Goal: Information Seeking & Learning: Learn about a topic

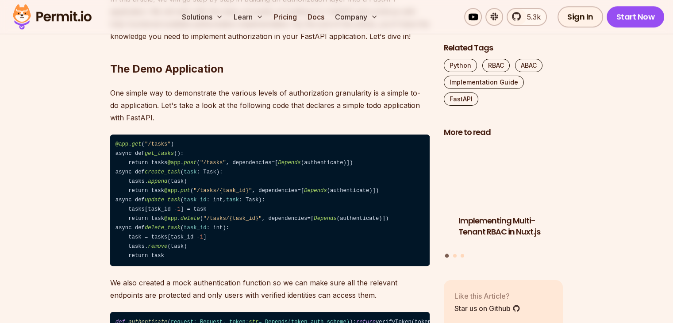
scroll to position [708, 0]
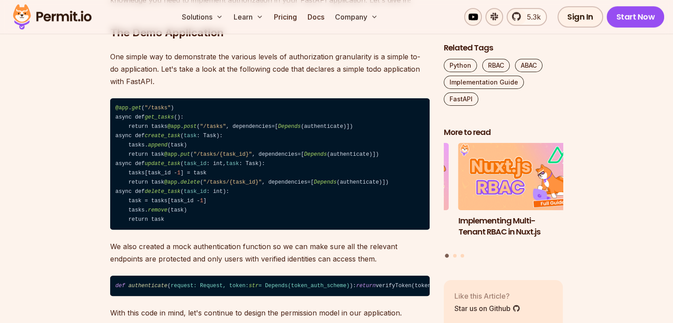
click at [235, 122] on code "@app . get ( "/tasks" ) async def get_tasks (): return tasks @app . post ( "/ta…" at bounding box center [270, 164] width 320 height 132
click at [193, 137] on code "@app . get ( "/tasks" ) async def get_tasks (): return tasks @app . post ( "/ta…" at bounding box center [270, 164] width 320 height 132
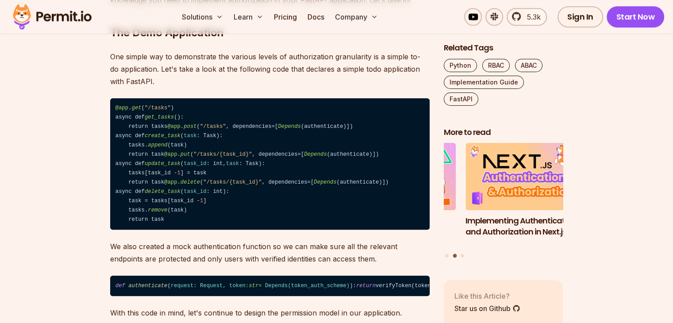
click at [278, 130] on span "Depends" at bounding box center [289, 127] width 23 height 6
click at [248, 132] on code "@app . get ( "/tasks" ) async def get_tasks (): return tasks @app . post ( "/ta…" at bounding box center [270, 164] width 320 height 132
click at [169, 139] on span "create_task" at bounding box center [163, 136] width 36 height 6
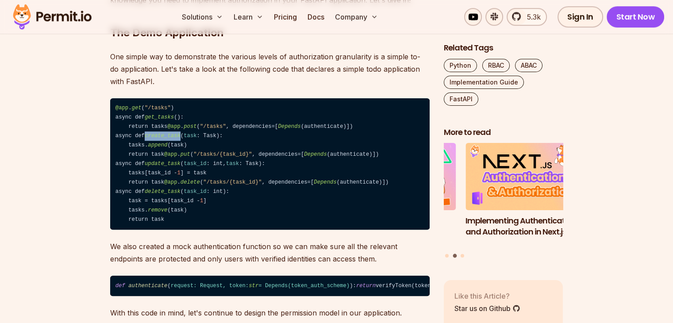
click at [169, 139] on span "create_task" at bounding box center [163, 136] width 36 height 6
click at [204, 141] on code "@app . get ( "/tasks" ) async def get_tasks (): return tasks @app . post ( "/ta…" at bounding box center [270, 164] width 320 height 132
click at [157, 148] on span "append" at bounding box center [157, 145] width 19 height 6
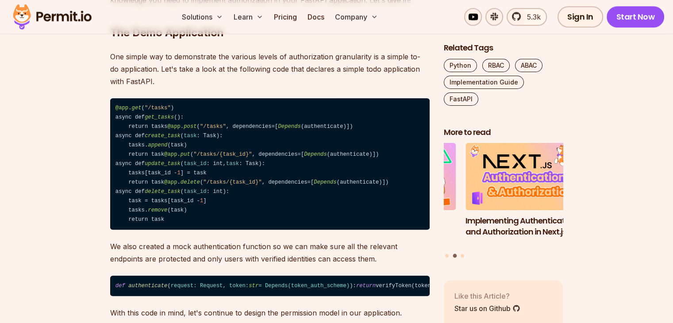
click at [136, 159] on code "@app . get ( "/tasks" ) async def get_tasks (): return tasks @app . post ( "/ta…" at bounding box center [270, 164] width 320 height 132
click at [154, 183] on code "@app . get ( "/tasks" ) async def get_tasks (): return tasks @app . post ( "/ta…" at bounding box center [270, 164] width 320 height 132
click at [193, 158] on span ""/tasks/{task_id}"" at bounding box center [222, 154] width 58 height 6
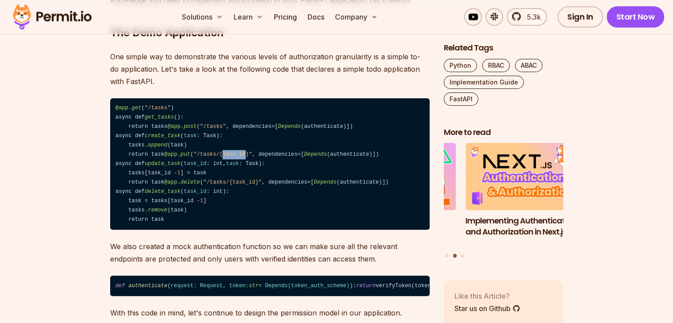
click at [193, 158] on span ""/tasks/{task_id}"" at bounding box center [222, 154] width 58 height 6
click at [218, 183] on code "@app . get ( "/tasks" ) async def get_tasks (): return tasks @app . post ( "/ta…" at bounding box center [270, 164] width 320 height 132
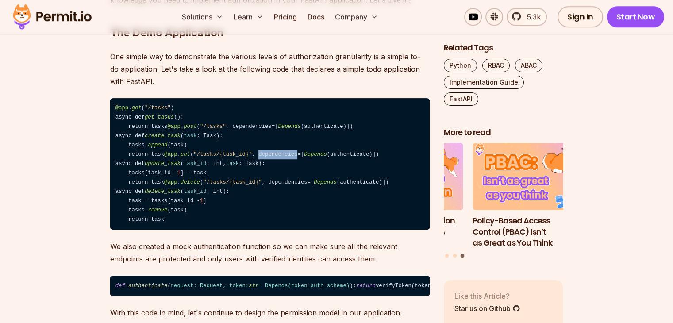
click at [218, 183] on code "@app . get ( "/tasks" ) async def get_tasks (): return tasks @app . post ( "/ta…" at bounding box center [270, 164] width 320 height 132
click at [292, 185] on code "@app . get ( "/tasks" ) async def get_tasks (): return tasks @app . post ( "/ta…" at bounding box center [270, 164] width 320 height 132
click at [193, 158] on span ""/tasks/{task_id}"" at bounding box center [222, 154] width 58 height 6
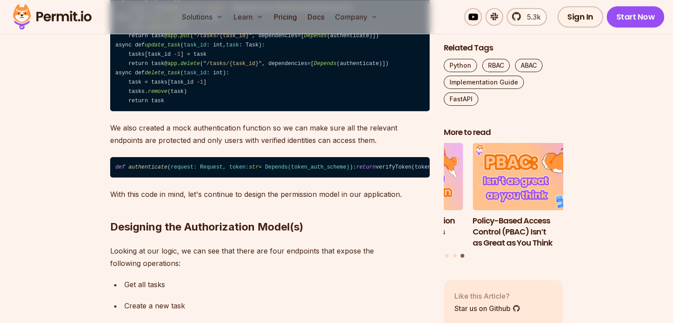
scroll to position [841, 0]
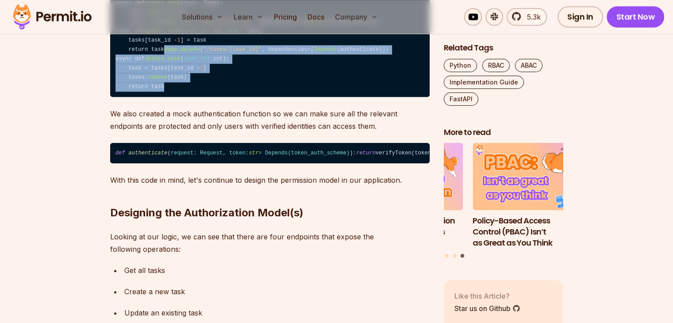
drag, startPoint x: 170, startPoint y: 132, endPoint x: 116, endPoint y: 93, distance: 67.0
click at [116, 93] on code "@app . get ( "/tasks" ) async def get_tasks (): return tasks @app . post ( "/ta…" at bounding box center [270, 31] width 320 height 132
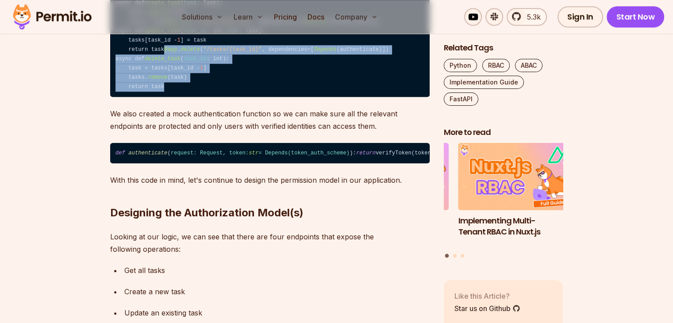
drag, startPoint x: 216, startPoint y: 207, endPoint x: 113, endPoint y: 194, distance: 103.5
click at [113, 163] on code "def authenticate ( request: Request, token: str = Depends( token_auth_scheme ) …" at bounding box center [270, 153] width 320 height 20
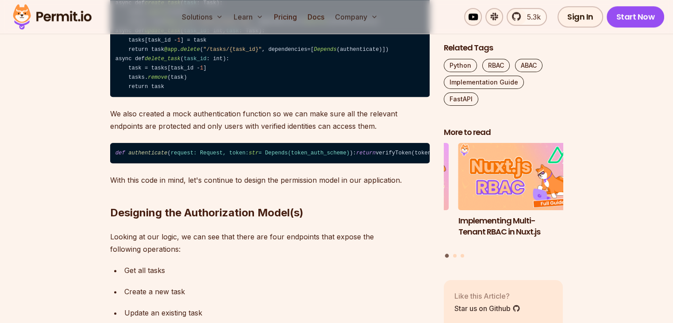
click at [147, 97] on code "@app . get ( "/tasks" ) async def get_tasks (): return tasks @app . post ( "/ta…" at bounding box center [270, 31] width 320 height 132
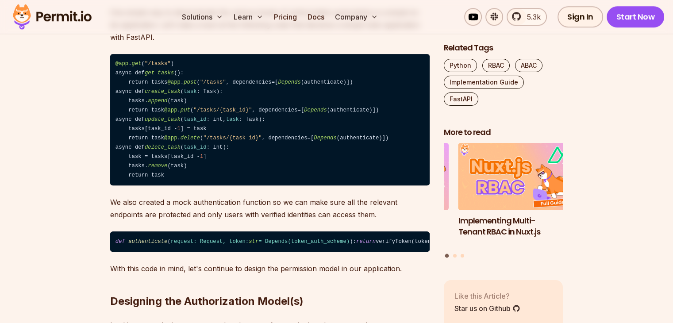
scroll to position [708, 0]
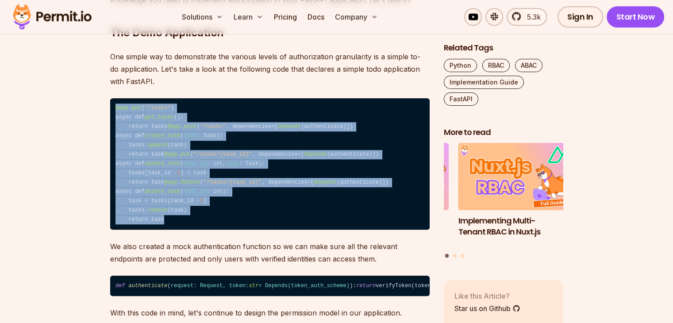
drag, startPoint x: 168, startPoint y: 263, endPoint x: 110, endPoint y: 95, distance: 178.5
click at [110, 98] on code "@app . get ( "/tasks" ) async def get_tasks (): return tasks @app . post ( "/ta…" at bounding box center [270, 164] width 320 height 132
click at [190, 98] on code "@app . get ( "/tasks" ) async def get_tasks (): return tasks @app . post ( "/ta…" at bounding box center [270, 164] width 320 height 132
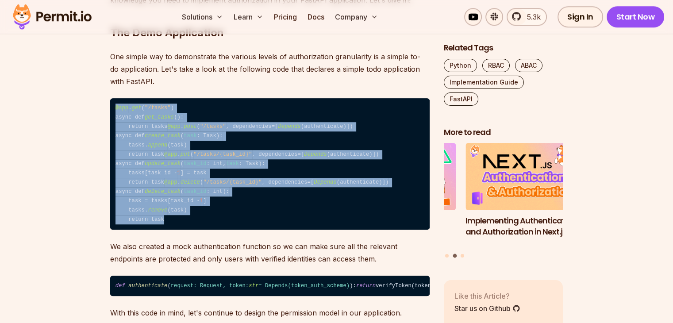
drag, startPoint x: 170, startPoint y: 263, endPoint x: 101, endPoint y: 96, distance: 180.1
click at [195, 108] on code "@app . get ( "/tasks" ) async def get_tasks (): return tasks @app . post ( "/ta…" at bounding box center [270, 164] width 320 height 132
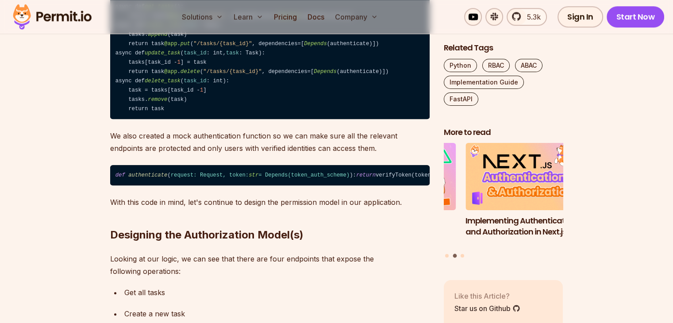
scroll to position [841, 0]
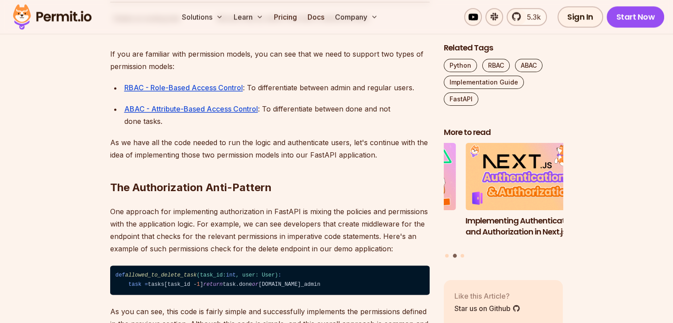
scroll to position [1373, 0]
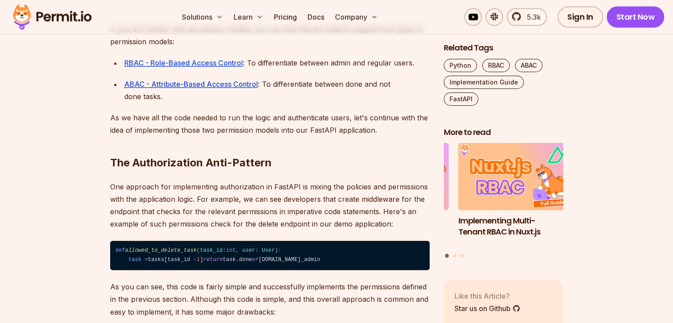
click at [235, 103] on ul "RBAC - Role-Based Access Control : To differentiate between admin and regular u…" at bounding box center [270, 80] width 320 height 46
click at [281, 103] on ul "RBAC - Role-Based Access Control : To differentiate between admin and regular u…" at bounding box center [270, 80] width 320 height 46
click at [350, 103] on p "ABAC - Attribute-Based Access Control : To differentiate between done and not d…" at bounding box center [277, 90] width 306 height 25
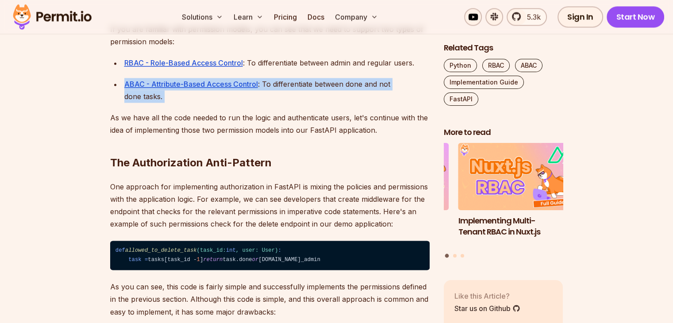
click at [350, 103] on p "ABAC - Attribute-Based Access Control : To differentiate between done and not d…" at bounding box center [277, 90] width 306 height 25
click at [370, 103] on p "ABAC - Attribute-Based Access Control : To differentiate between done and not d…" at bounding box center [277, 90] width 306 height 25
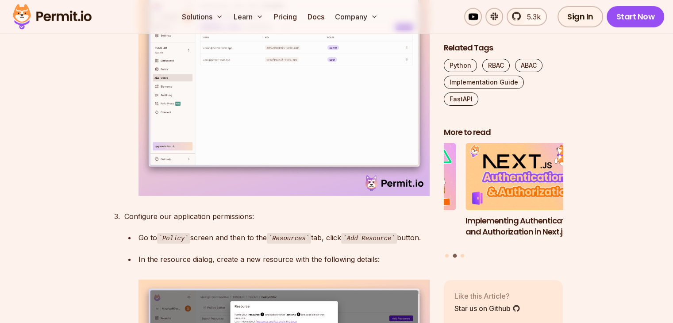
scroll to position [2612, 0]
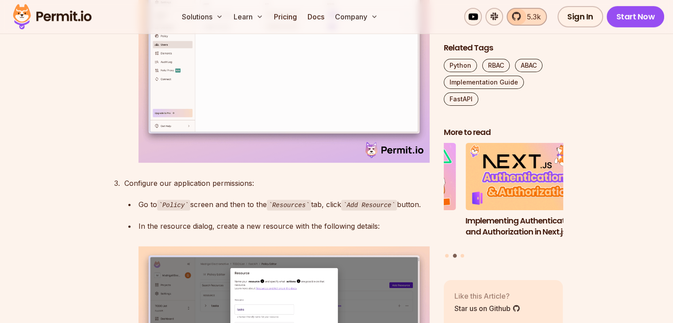
click at [530, 15] on span "5.3k" at bounding box center [531, 17] width 19 height 11
